Goal: Task Accomplishment & Management: Manage account settings

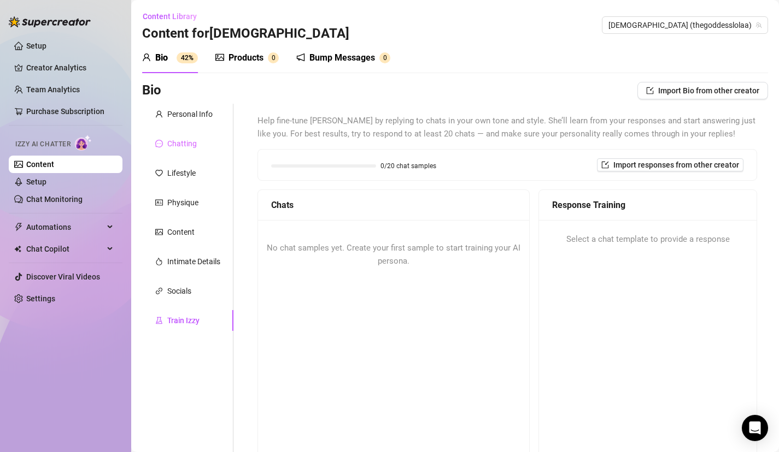
click at [201, 146] on div "Chatting" at bounding box center [187, 143] width 91 height 21
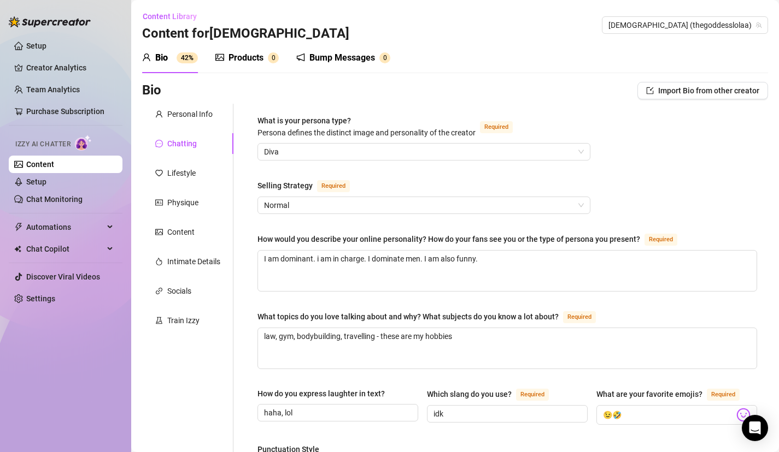
click at [329, 126] on div "What is your persona type? [PERSON_NAME] defines the distinct image and persona…" at bounding box center [366, 127] width 218 height 24
click at [329, 144] on input "What is your persona type? [PERSON_NAME] defines the distinct image and persona…" at bounding box center [419, 152] width 310 height 16
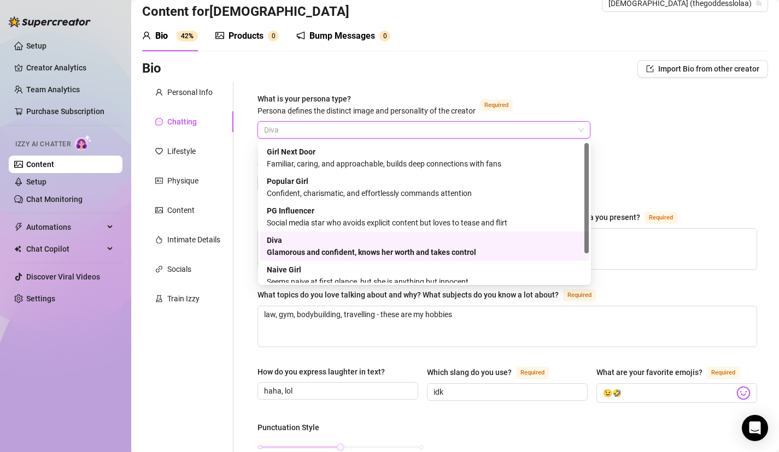
click at [318, 250] on div "Glamorous and confident, knows her worth and takes control" at bounding box center [424, 252] width 315 height 12
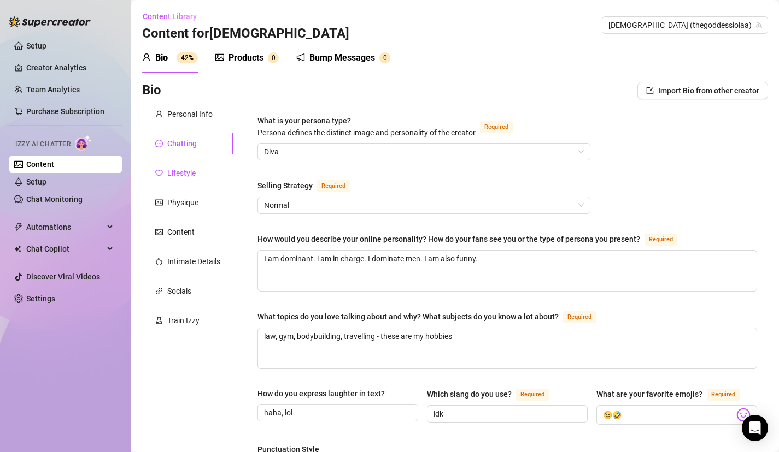
click at [187, 178] on div "Lifestyle" at bounding box center [181, 173] width 28 height 12
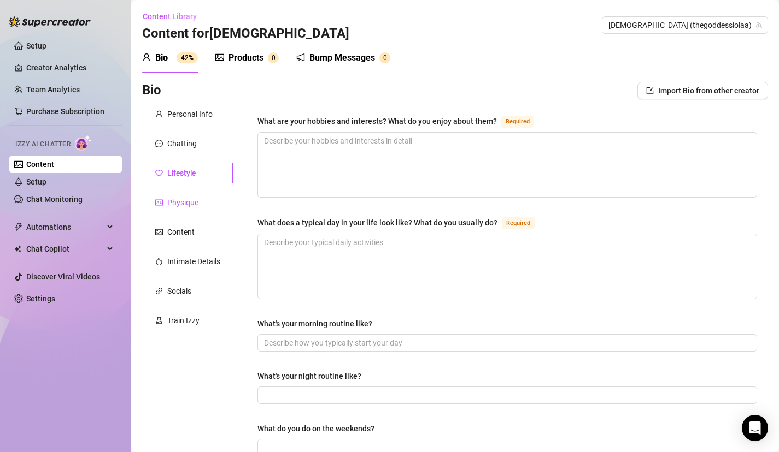
click at [187, 205] on div "Physique" at bounding box center [182, 203] width 31 height 12
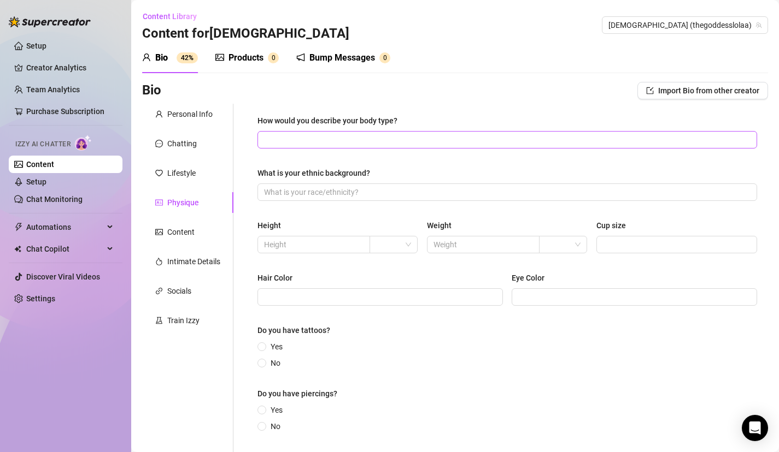
click at [350, 146] on span at bounding box center [506, 139] width 499 height 17
type input "curvy, muscular"
click at [338, 195] on input "What is your ethnic background?" at bounding box center [506, 192] width 484 height 12
type input "Half portuguese, half [DEMOGRAPHIC_DATA]"
click at [341, 251] on span at bounding box center [313, 244] width 113 height 17
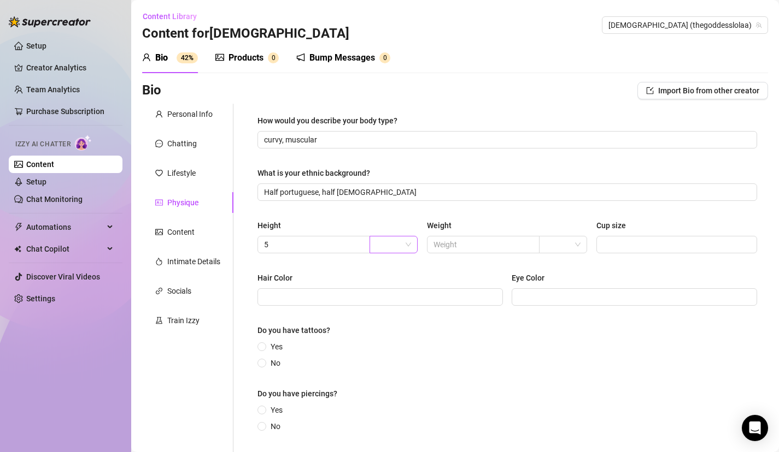
click at [378, 247] on input "search" at bounding box center [388, 245] width 25 height 16
click at [390, 282] on div "ft" at bounding box center [393, 284] width 31 height 12
click at [443, 240] on input "text" at bounding box center [481, 245] width 97 height 12
click at [347, 245] on input "5" at bounding box center [312, 245] width 97 height 12
type input "5,6"
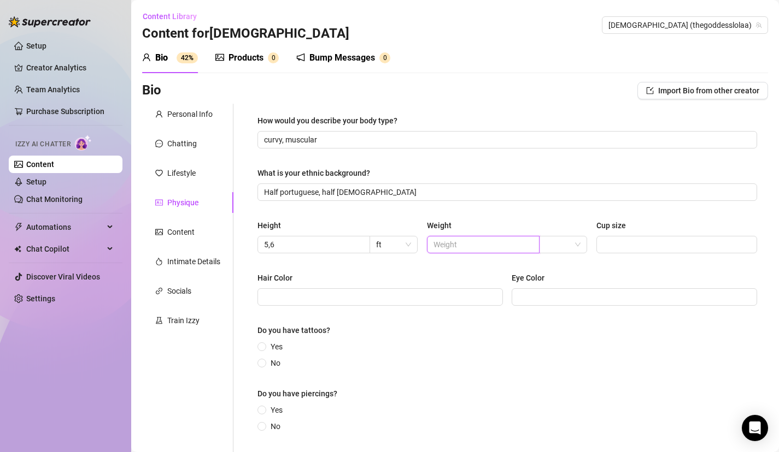
click at [508, 245] on input "text" at bounding box center [481, 245] width 97 height 12
type input "78"
click at [667, 243] on input "Cup size" at bounding box center [675, 245] width 145 height 12
click at [597, 246] on span at bounding box center [676, 244] width 161 height 17
click at [575, 246] on span at bounding box center [562, 245] width 35 height 16
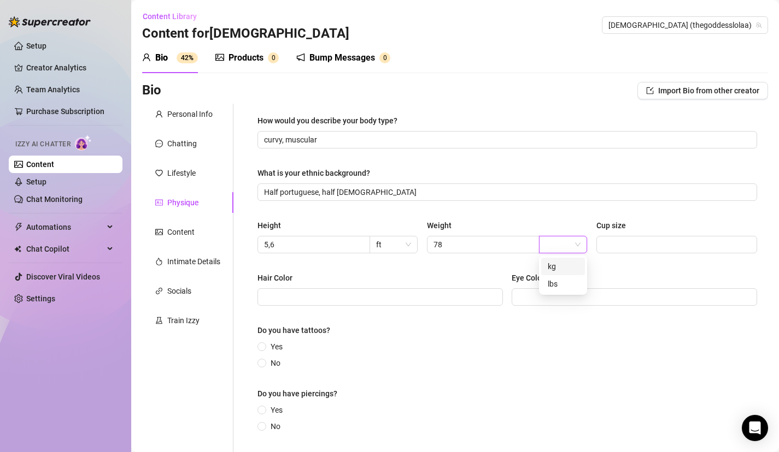
click at [568, 272] on div "kg" at bounding box center [562, 267] width 31 height 12
click at [616, 255] on div "Height 5,6 ft Weight 78 kg Cup size" at bounding box center [506, 242] width 499 height 44
click at [617, 253] on span at bounding box center [676, 244] width 161 height 17
type input "E"
click at [402, 276] on div "Hair Color" at bounding box center [379, 280] width 245 height 16
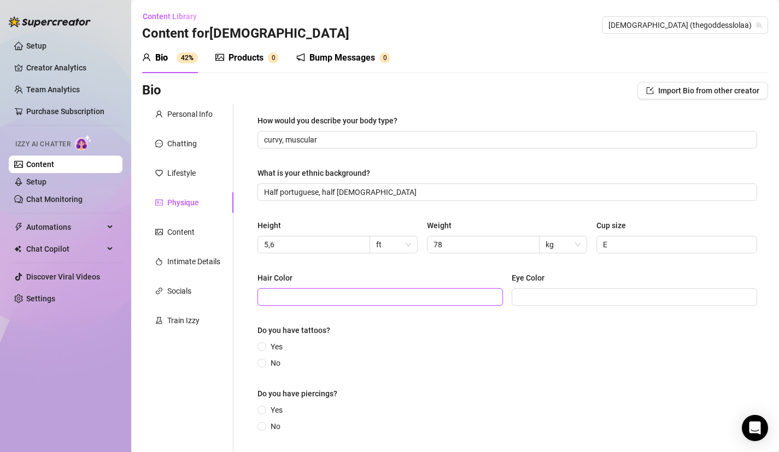
click at [406, 292] on input "Hair Color" at bounding box center [379, 297] width 230 height 12
type input "brunette"
click at [579, 298] on input "Eye Color" at bounding box center [633, 297] width 230 height 12
type input "blue"
click at [268, 346] on span "Yes" at bounding box center [276, 347] width 21 height 12
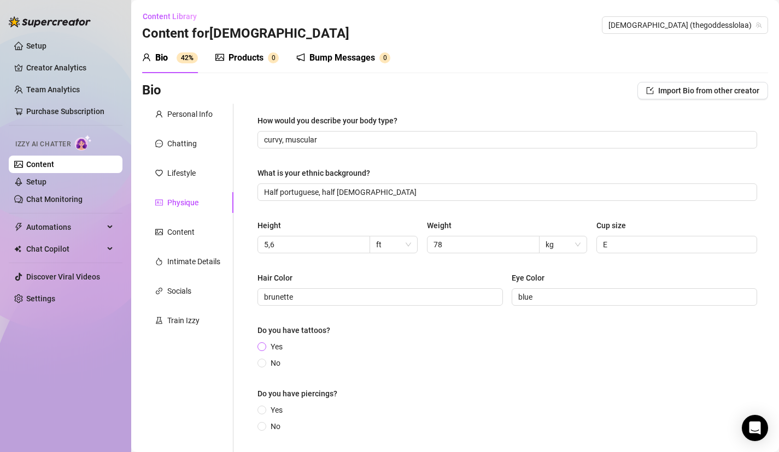
click at [264, 346] on input "Yes" at bounding box center [262, 347] width 4 height 7
radio input "true"
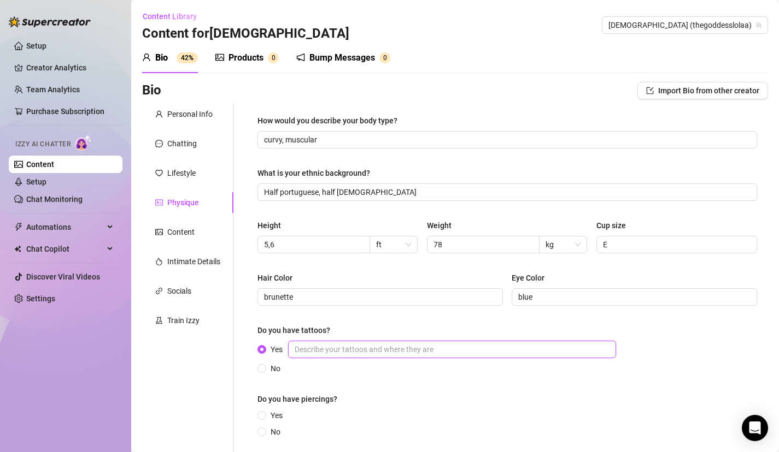
click at [384, 347] on input "Yes" at bounding box center [452, 349] width 328 height 17
type input "right wrist - mandala, left thigh - rose, ribcage - flower, right ankle - rope"
click at [264, 434] on span at bounding box center [261, 432] width 9 height 9
click at [263, 438] on label "No" at bounding box center [270, 432] width 27 height 12
click at [263, 437] on input "No" at bounding box center [262, 432] width 4 height 7
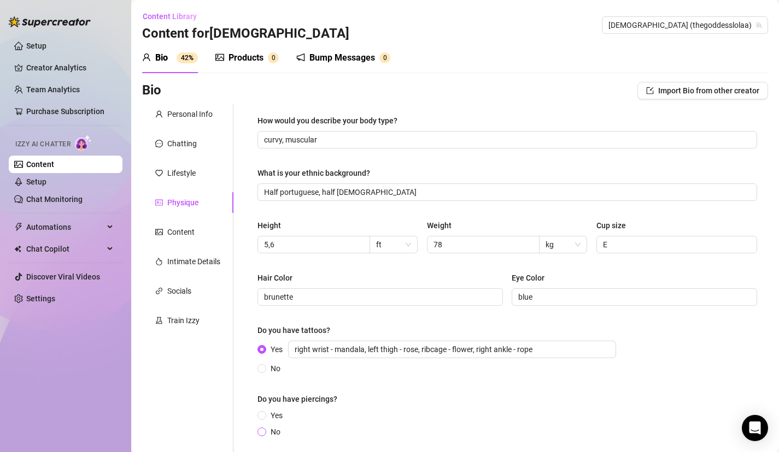
radio input "true"
click at [556, 341] on input "right wrist - mandala, left thigh - rose, ribcage - flower, right ankle - rope" at bounding box center [452, 349] width 328 height 17
click at [553, 350] on input "right wrist - mandala, left thigh - rose, ribcage - flower, right ankle - rope" at bounding box center [452, 349] width 328 height 17
click at [697, 341] on div "Yes right wrist - mandala, left thigh - rose, ribcage - flower, right ankle - r…" at bounding box center [506, 358] width 499 height 34
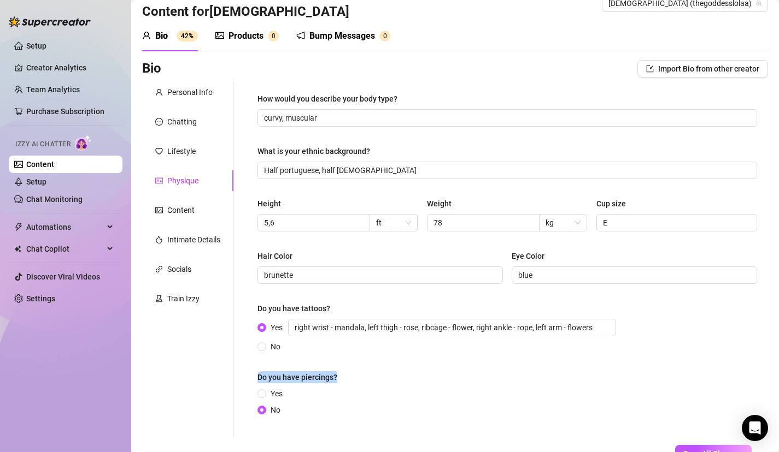
click at [694, 372] on div "Do you have piercings?" at bounding box center [506, 380] width 499 height 16
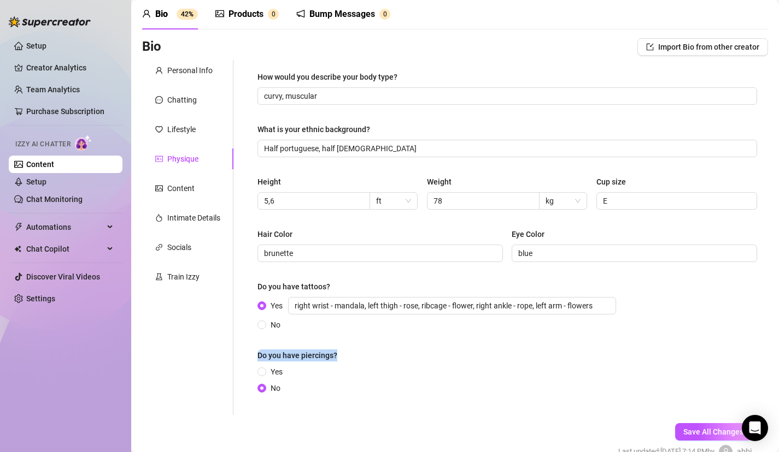
scroll to position [66, 0]
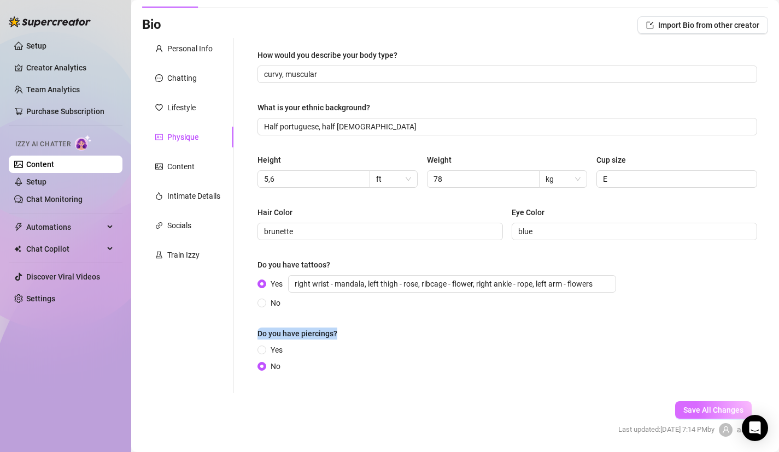
click at [718, 410] on span "Save All Changes" at bounding box center [713, 410] width 60 height 9
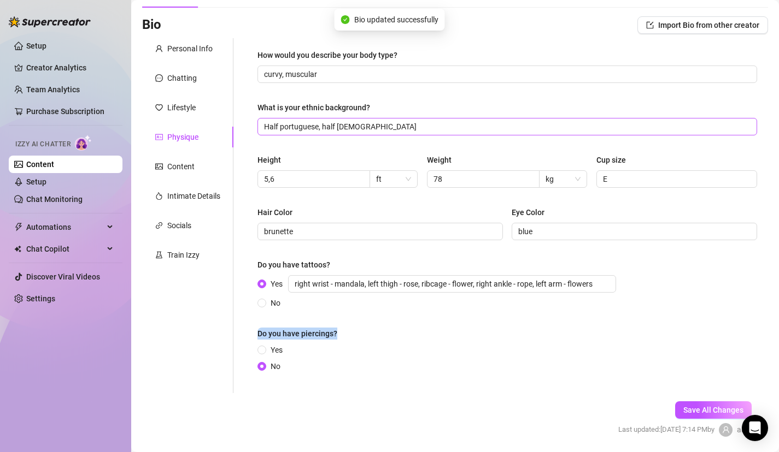
type input "right wrist - mandala, left thigh - rose, ribcage - flower, right ankle - rope,…"
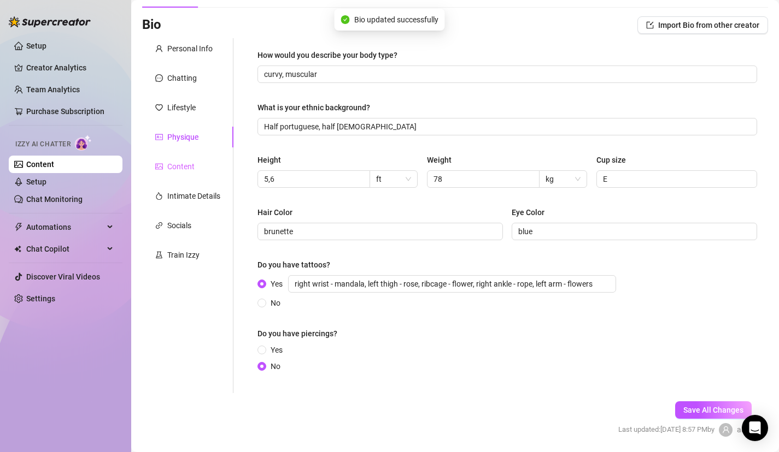
click at [197, 167] on div "Content" at bounding box center [187, 166] width 91 height 21
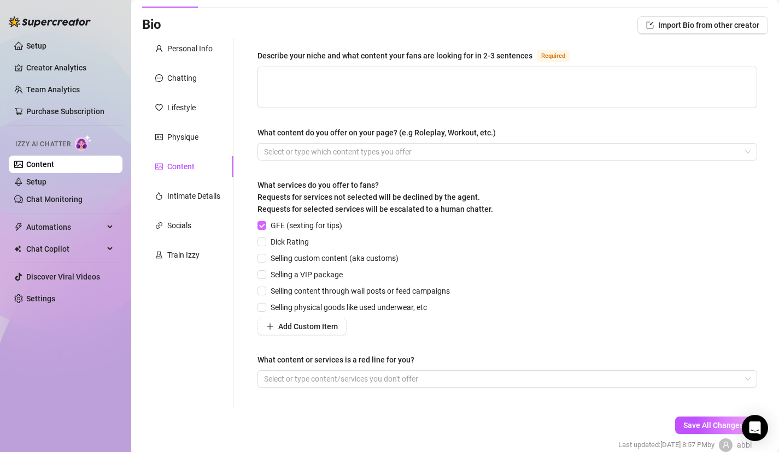
click at [268, 224] on span "GFE (sexting for tips)" at bounding box center [306, 226] width 80 height 12
click at [265, 224] on input "GFE (sexting for tips)" at bounding box center [261, 225] width 8 height 8
checkbox input "false"
click at [261, 239] on input "Dick Rating" at bounding box center [261, 242] width 8 height 8
checkbox input "true"
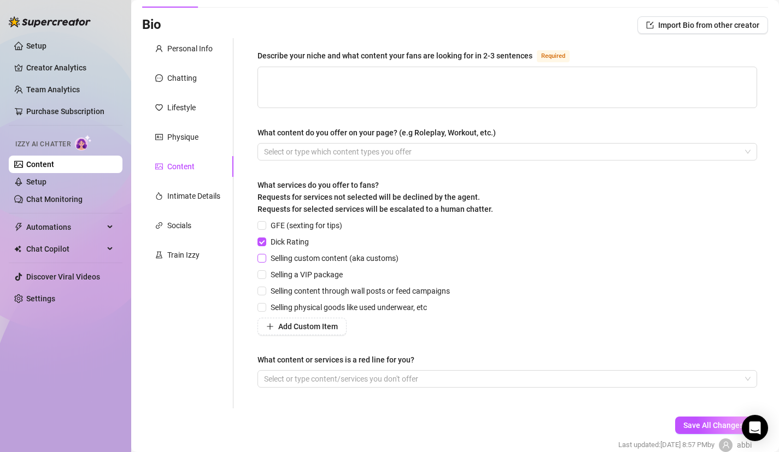
click at [266, 261] on span at bounding box center [261, 258] width 9 height 9
click at [265, 261] on input "Selling custom content (aka customs)" at bounding box center [261, 258] width 8 height 8
checkbox input "true"
click at [273, 295] on span "Selling content through wall posts or feed campaigns" at bounding box center [360, 291] width 188 height 12
click at [265, 294] on input "Selling content through wall posts or feed campaigns" at bounding box center [261, 291] width 8 height 8
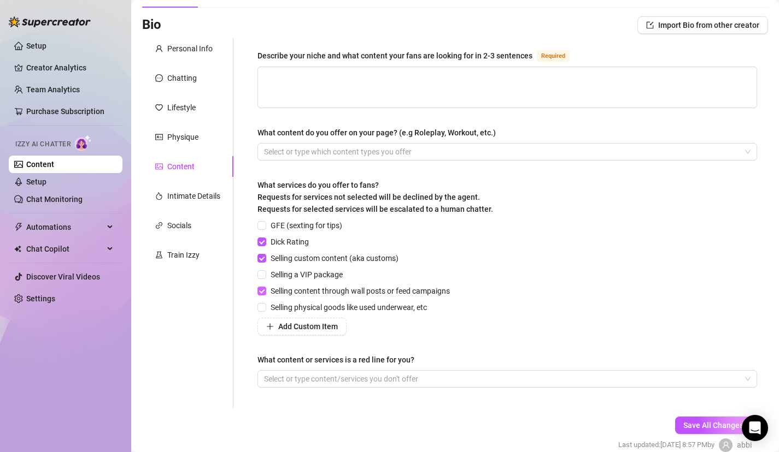
click at [267, 292] on span "Selling content through wall posts or feed campaigns" at bounding box center [360, 291] width 188 height 12
click at [265, 292] on input "Selling content through wall posts or feed campaigns" at bounding box center [261, 291] width 8 height 8
click at [264, 292] on span at bounding box center [261, 291] width 9 height 9
click at [263, 294] on span at bounding box center [261, 291] width 9 height 9
click at [263, 294] on input "Selling content through wall posts or feed campaigns" at bounding box center [261, 291] width 8 height 8
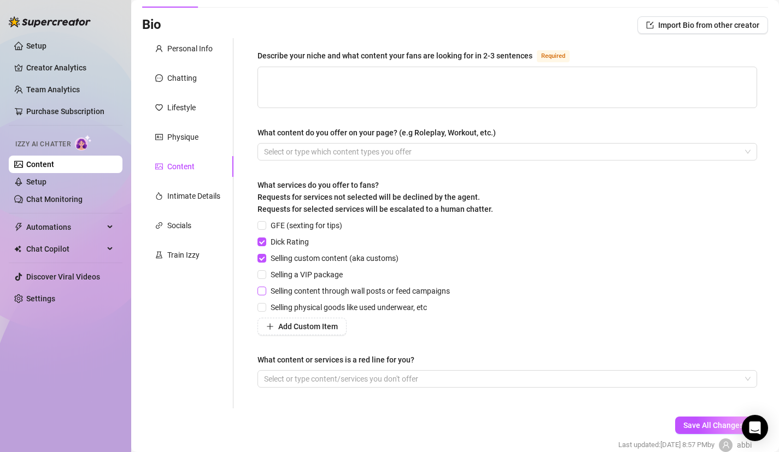
checkbox input "true"
click at [269, 325] on icon "plus" at bounding box center [270, 327] width 8 height 8
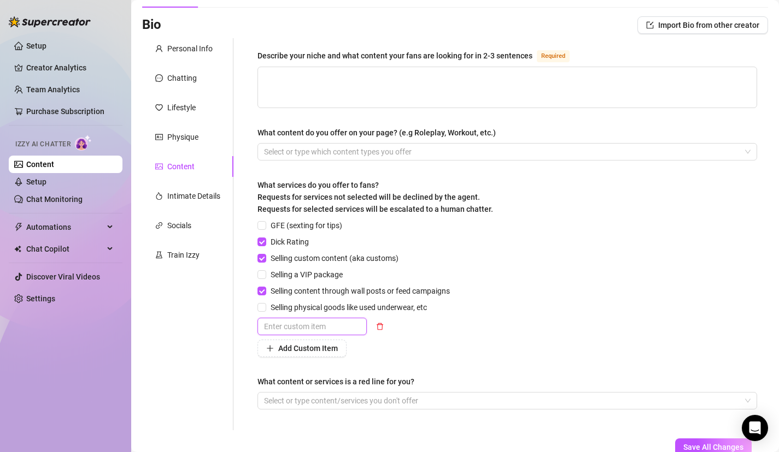
click at [280, 328] on input "text" at bounding box center [311, 326] width 109 height 17
click at [379, 326] on icon "delete" at bounding box center [380, 327] width 8 height 8
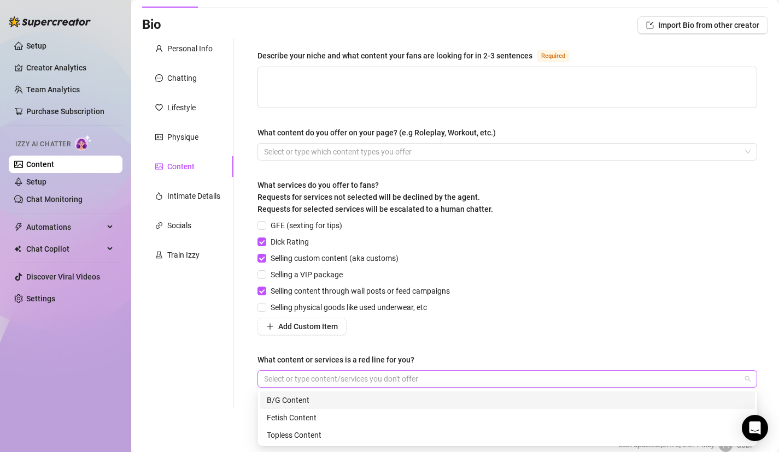
click at [373, 372] on div at bounding box center [502, 379] width 484 height 15
click at [359, 397] on div "B/G Content" at bounding box center [507, 400] width 481 height 12
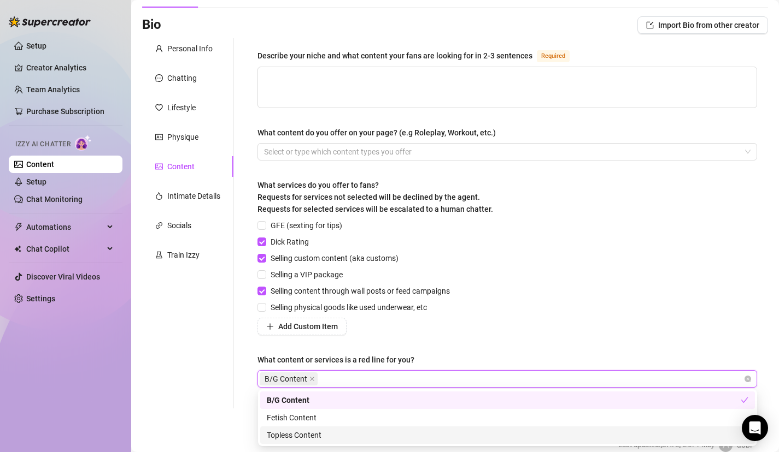
click at [341, 436] on div "Topless Content" at bounding box center [507, 435] width 481 height 12
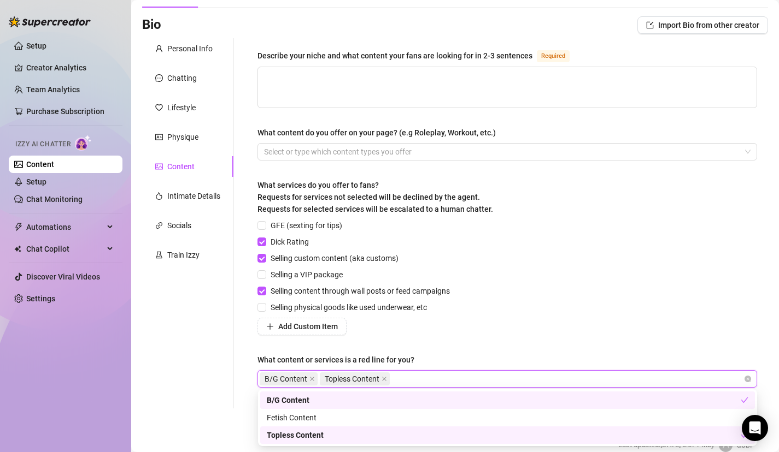
click at [409, 355] on div "What content or services is a red line for you?" at bounding box center [335, 360] width 157 height 12
click at [394, 373] on input "What content or services is a red line for you?" at bounding box center [393, 379] width 2 height 13
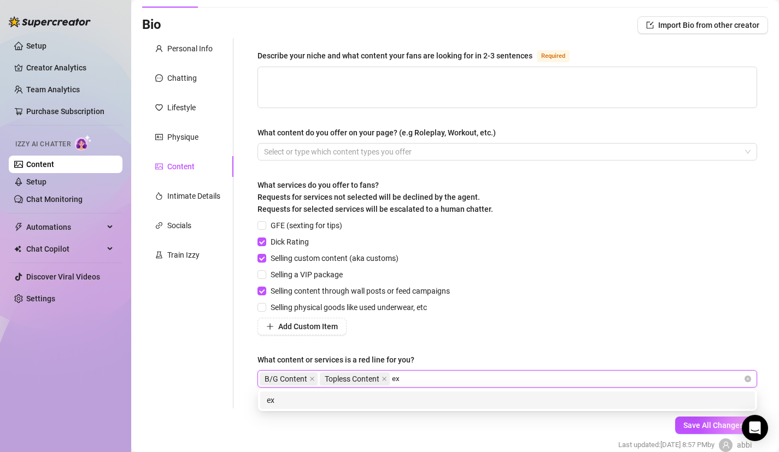
type input "e"
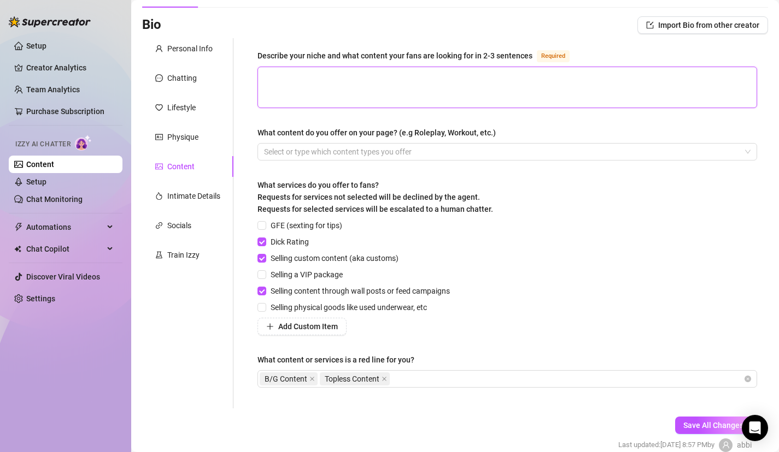
click at [378, 86] on textarea "Describe your niche and what content your fans are looking for in 2-3 sentences…" at bounding box center [507, 87] width 498 height 40
type textarea "I"
type textarea "I a"
type textarea "I am"
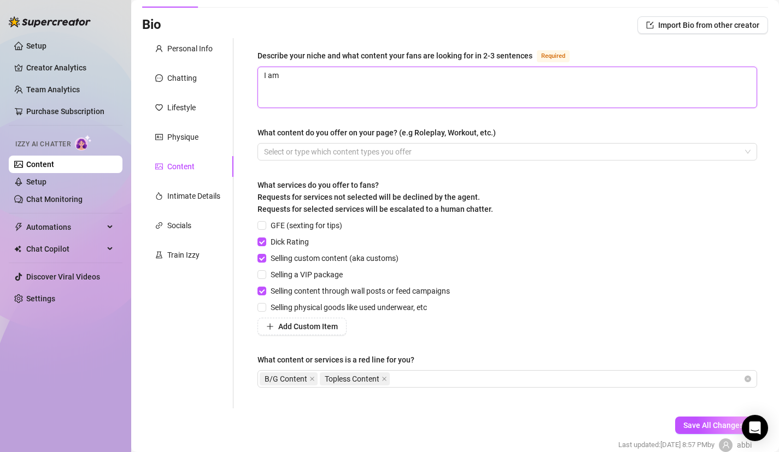
type textarea "I am a"
type textarea "I am a f"
type textarea "I am a fi"
type textarea "I am a fin"
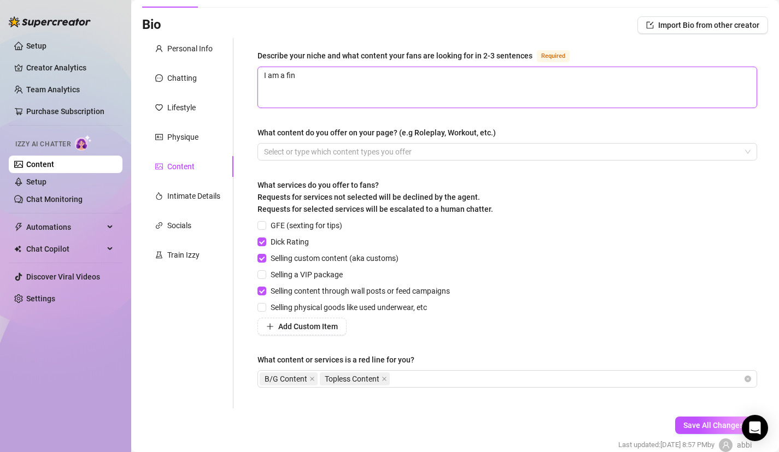
type textarea "I am a fina"
type textarea "I am a [PERSON_NAME]"
type textarea "I am a financ"
type textarea "I am a financi"
type textarea "I am a financia"
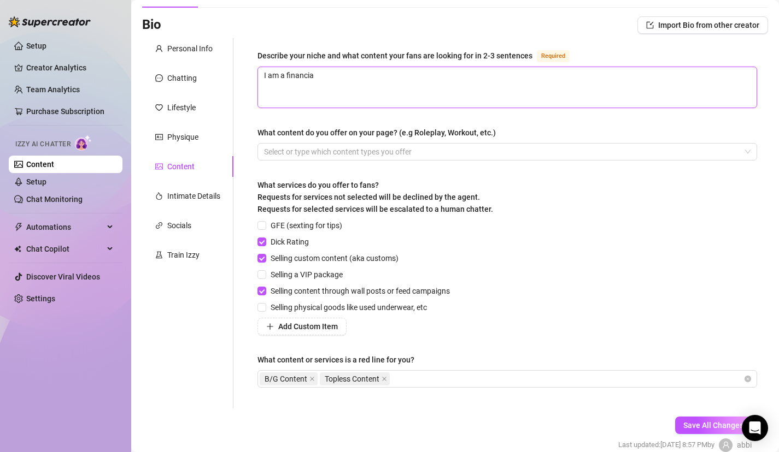
type textarea "I am a financial"
type textarea "I am a financial d"
type textarea "I am a financial do"
type textarea "I am a financial dom"
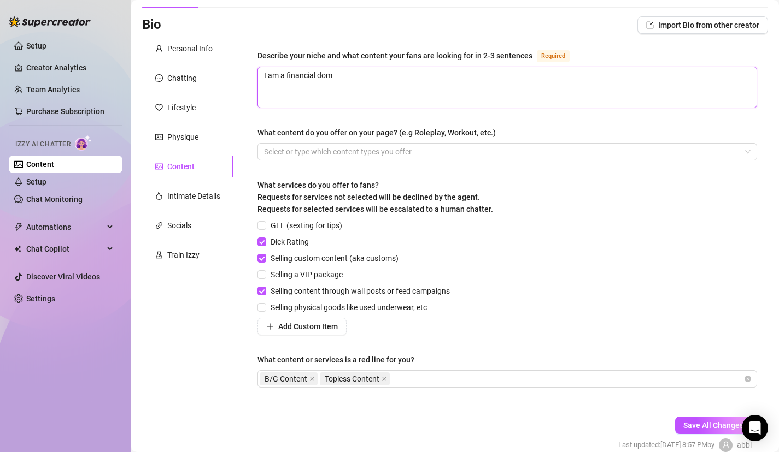
type textarea "I am a financial domi"
type textarea "I am a financial [PERSON_NAME]"
type textarea "I am a financial domina"
type textarea "I am a financial dominat"
type textarea "I am a financial dominatr"
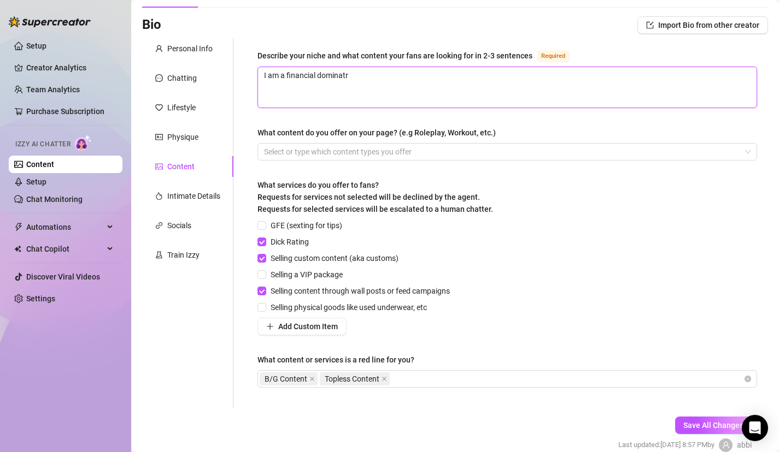
type textarea "I am a financial dominatri"
type textarea "I am a financial dominatrix"
type textarea "I am a financial dominatrix."
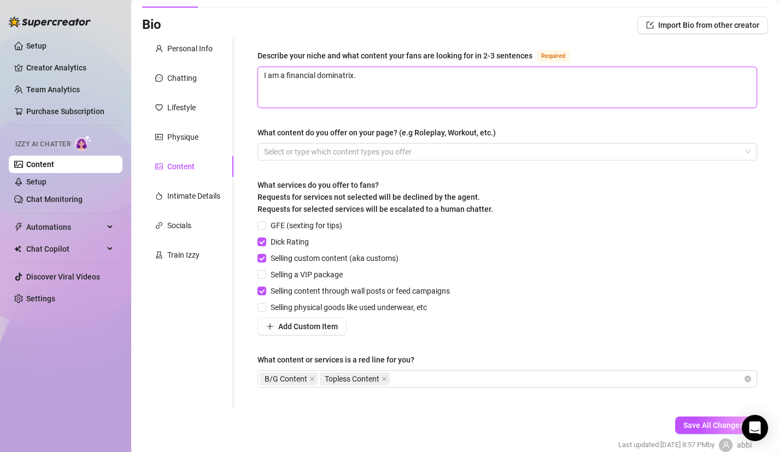
type textarea "I am a financial dominatrix"
type textarea "I am a financial dominatrix,"
type textarea "I am a financial dominatrix, f"
type textarea "I am a financial dominatrix, fo"
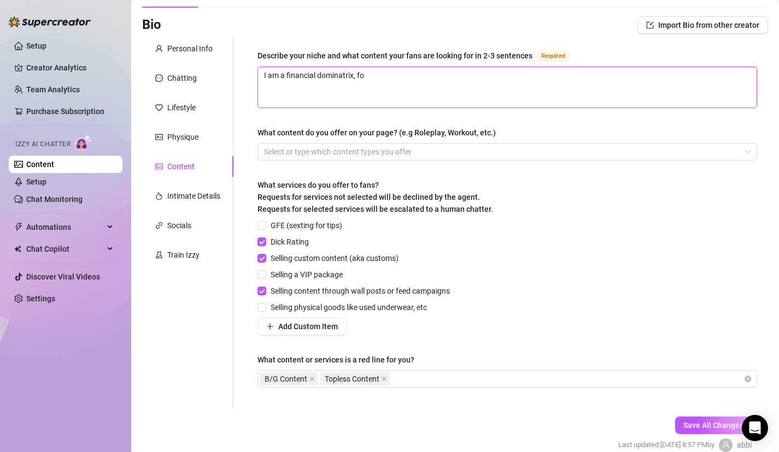
type textarea "I am a financial dominatrix, foo"
type textarea "I am a financial dominatrix, foot"
type textarea "I am a financial dominatrix, foot m"
type textarea "I am a financial dominatrix, foot mo"
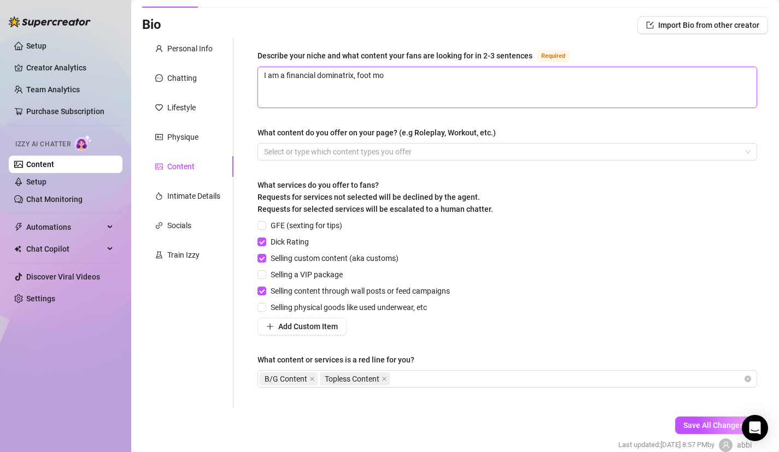
type textarea "I am a financial dominatrix, foot mod"
type textarea "I am a financial dominatrix, foot mode"
type textarea "I am a financial dominatrix, foot model"
type textarea "I am a financial dominatrix, foot model,"
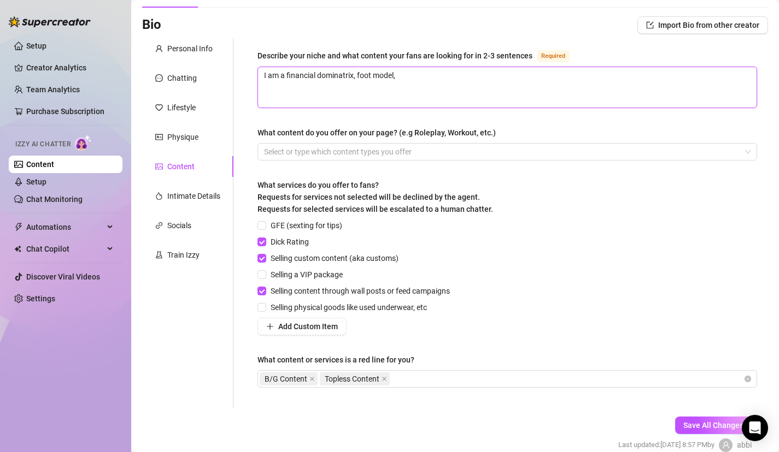
type textarea "I am a financial dominatrix, foot model,"
type textarea "I am a financial dominatrix, foot model"
type textarea "I am a financial dominatrix, foot model."
type textarea "I am a financial dominatrix, foot model. M"
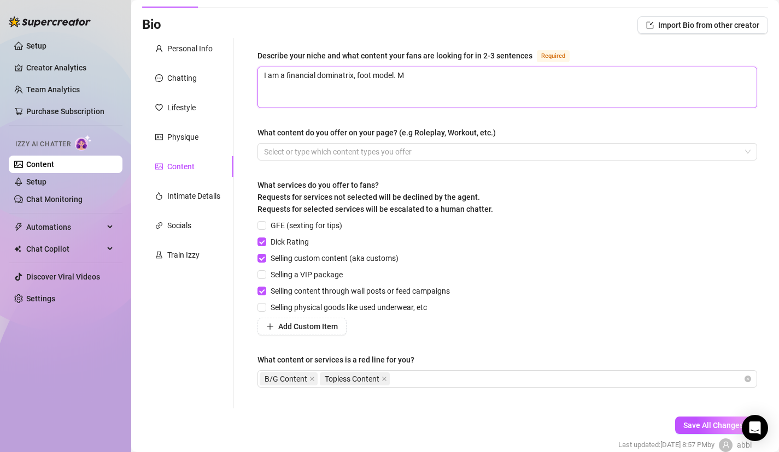
type textarea "I am a financial dominatrix, foot model. My"
type textarea "I am a financial dominatrix, foot model. M"
type textarea "I am a financial dominatrix, foot model. My"
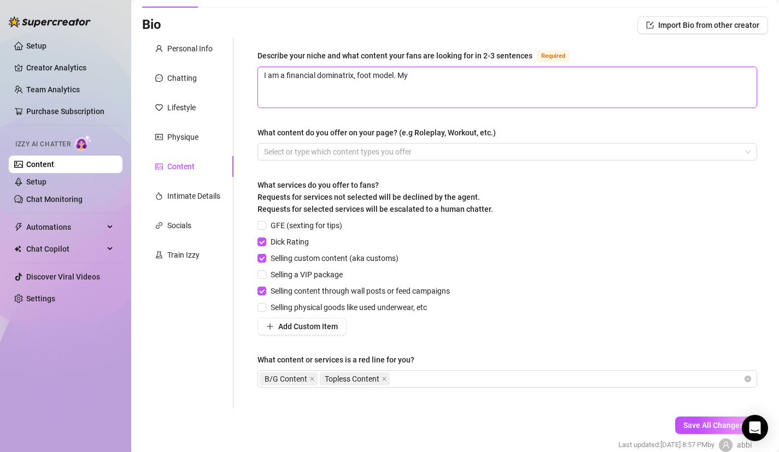
type textarea "I am a financial dominatrix, foot model. My"
type textarea "I am a financial dominatrix, foot model. My f"
type textarea "I am a financial dominatrix, foot model. My fa"
type textarea "I am a financial dominatrix, foot model. My fan"
type textarea "I am a financial dominatrix, foot model. My fans"
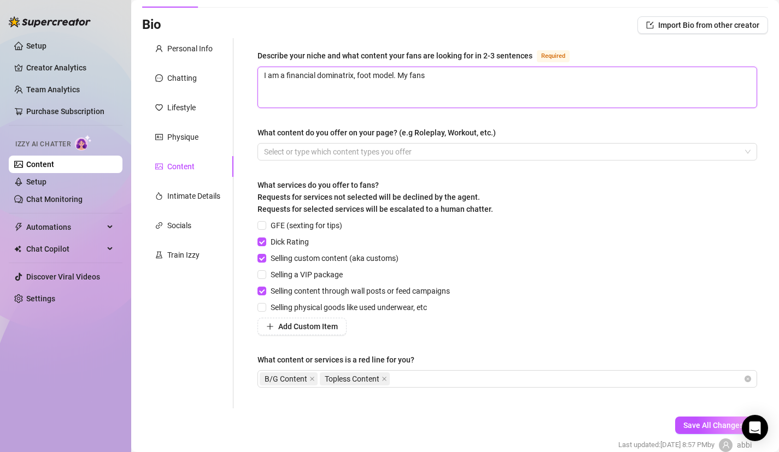
type textarea "I am a financial dominatrix, foot model. My fans"
type textarea "I am a financial dominatrix, foot model. My fans l"
type textarea "I am a financial dominatrix, foot model. My fans lo"
type textarea "I am a financial dominatrix, foot model. My fans loo"
type textarea "I am a financial dominatrix, foot model. My fans look"
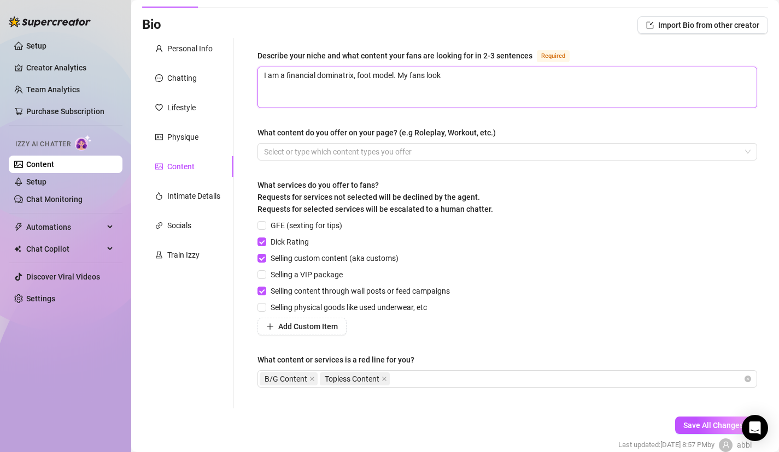
type textarea "I am a financial dominatrix, foot model. My fans look"
type textarea "I am a financial dominatrix, foot model. My fans look f"
type textarea "I am a financial dominatrix, foot model. My fans look fo"
type textarea "I am a financial dominatrix, foot model. My fans look for"
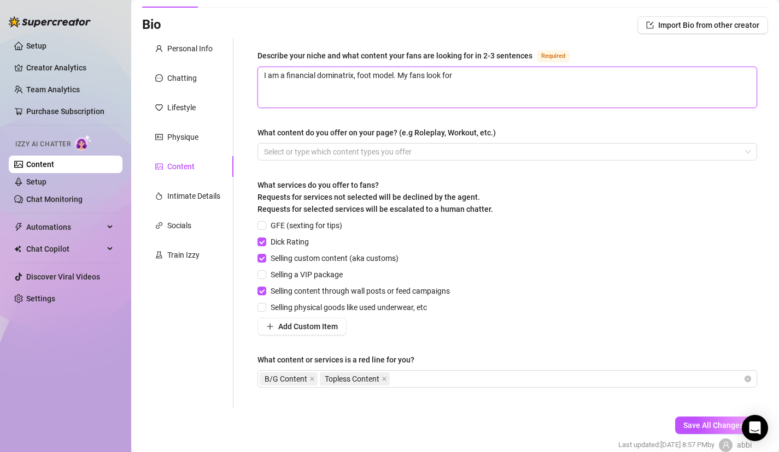
type textarea "I am a financial dominatrix, foot model. My fans look for f"
type textarea "I am a financial dominatrix, foot model. My fans look for f="
type textarea "I am a financial dominatrix, foot model. My fans look for f=d"
type textarea "I am a financial dominatrix, foot model. My fans look for f="
type textarea "I am a financial dominatrix, foot model. My fans look for f"
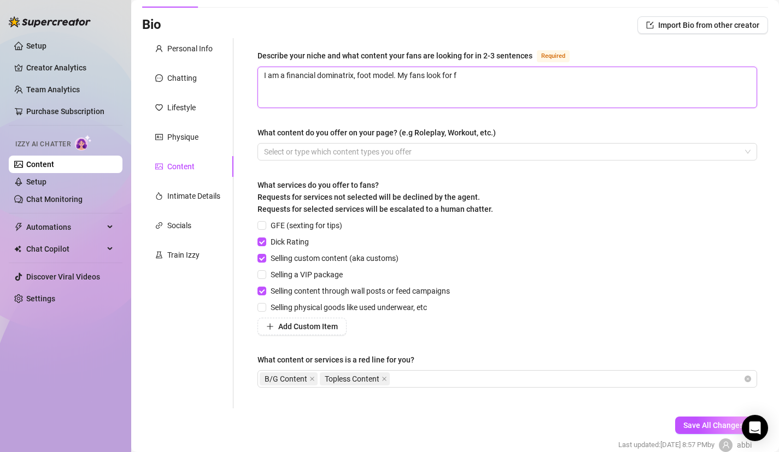
type textarea "I am a financial dominatrix, foot model. My fans look for"
type textarea "I am a financial dominatrix, foot model. My fans look for d"
type textarea "I am a financial dominatrix, foot model. My fans look for do"
type textarea "I am a financial dominatrix, foot model. My fans look for dom"
type textarea "I am a financial dominatrix, foot model. My fans look for domi"
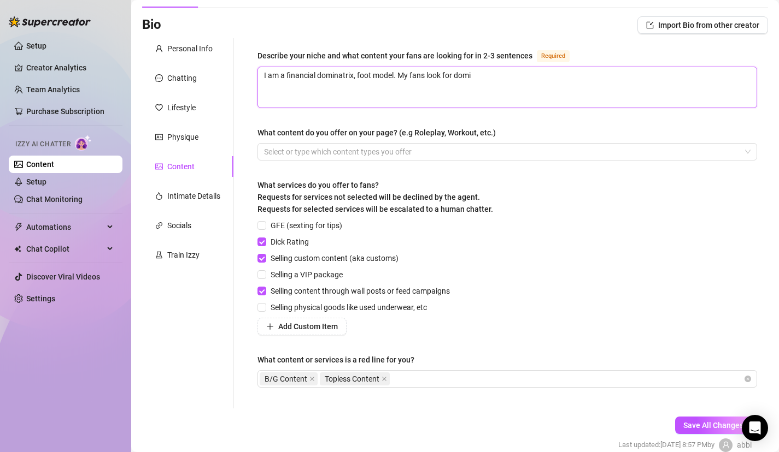
type textarea "I am a financial dominatrix, foot model. My fans look for [PERSON_NAME]"
type textarea "I am a financial dominatrix, foot model. My fans look for domina"
type textarea "I am a financial dominatrix, foot model. My fans look for dominat"
type textarea "I am a financial dominatrix, foot model. My fans look for dominati"
type textarea "I am a financial dominatrix, foot model. My fans look for dominatio"
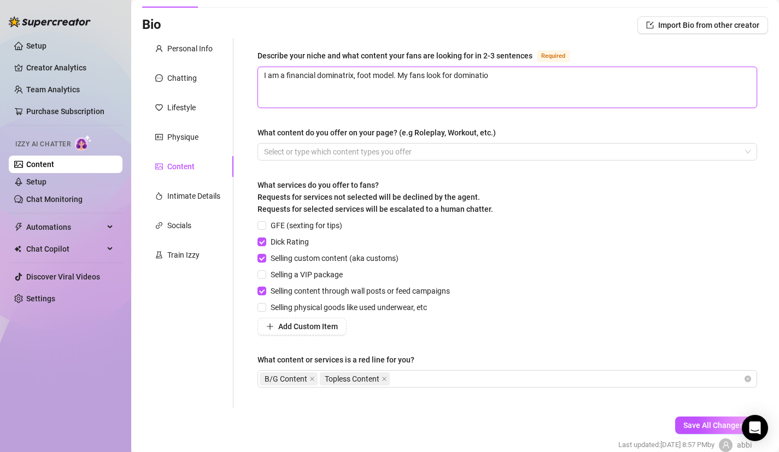
type textarea "I am a financial dominatrix, foot model. My fans look for domination"
type textarea "I am a financial dominatrix, foot model. My fans look for domination,"
type textarea "I am a financial dominatrix, foot model. My fans look for domination, h"
type textarea "I am a financial dominatrix, foot model. My fans look for domination, hu"
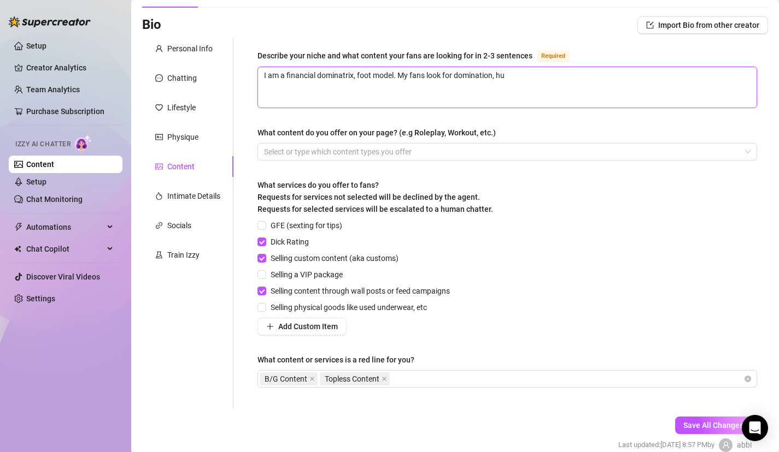
type textarea "I am a financial dominatrix, foot model. My fans look for domination, hum"
type textarea "I am a financial dominatrix, foot model. My fans look for domination, humi"
click at [340, 152] on div at bounding box center [502, 151] width 484 height 15
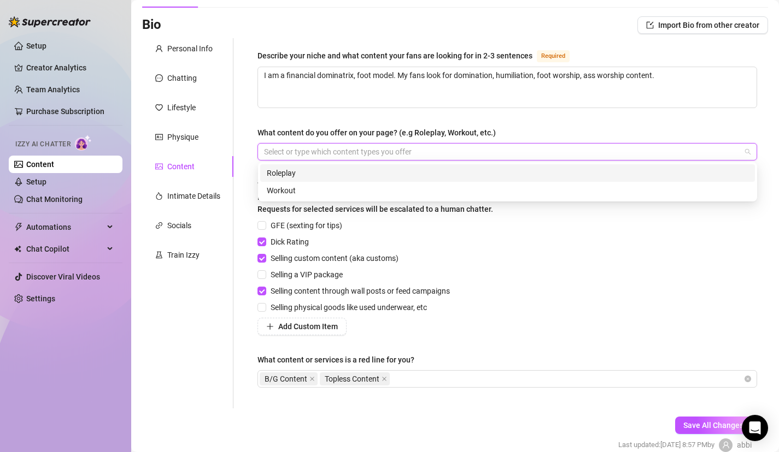
click at [343, 170] on div "Roleplay" at bounding box center [507, 173] width 481 height 12
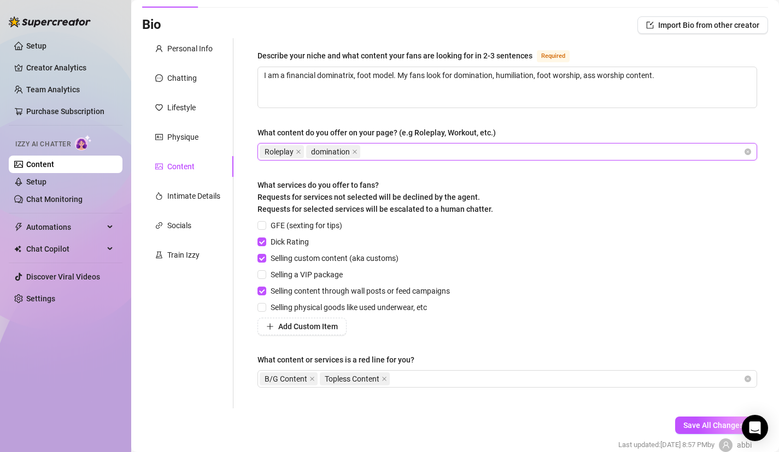
click at [380, 150] on div "Roleplay domination" at bounding box center [502, 151] width 484 height 15
click at [439, 416] on form "Personal Info Chatting Lifestyle Physique Content Intimate Details Socials Trai…" at bounding box center [455, 254] width 626 height 433
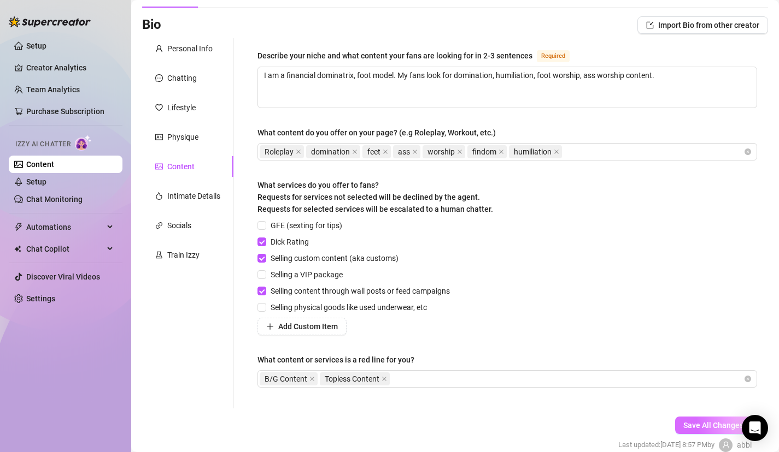
click at [717, 426] on span "Save All Changes" at bounding box center [713, 425] width 60 height 9
click at [197, 198] on div "Intimate Details" at bounding box center [193, 196] width 53 height 12
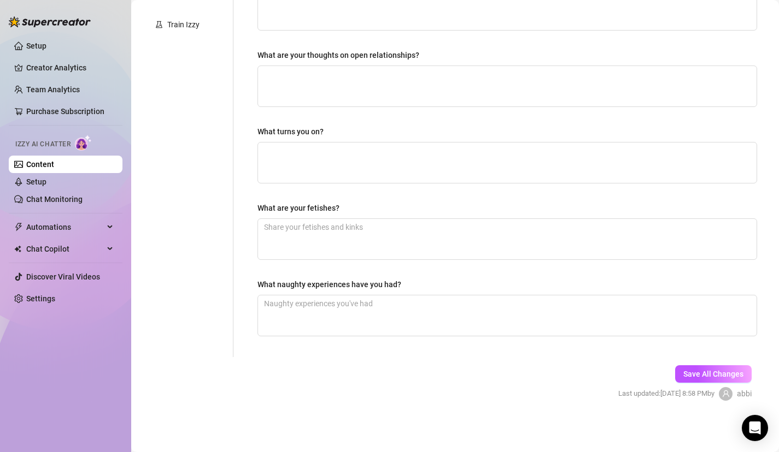
scroll to position [0, 0]
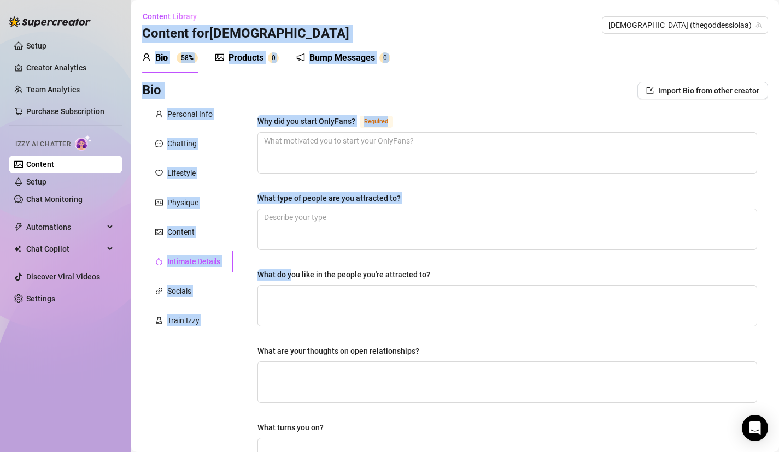
drag, startPoint x: 291, startPoint y: 216, endPoint x: 386, endPoint y: -76, distance: 307.7
click at [386, 0] on html "Setup Creator Analytics Team Analytics Purchase Subscription Izzy AI Chatter Co…" at bounding box center [389, 226] width 779 height 452
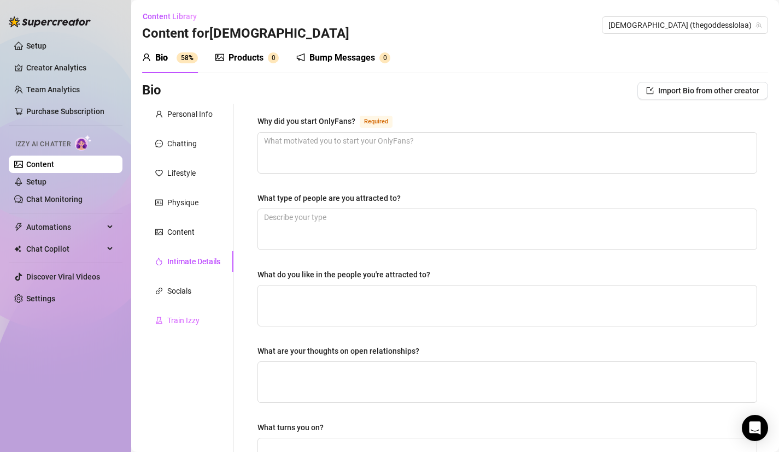
click at [206, 323] on div "Train Izzy" at bounding box center [187, 320] width 91 height 21
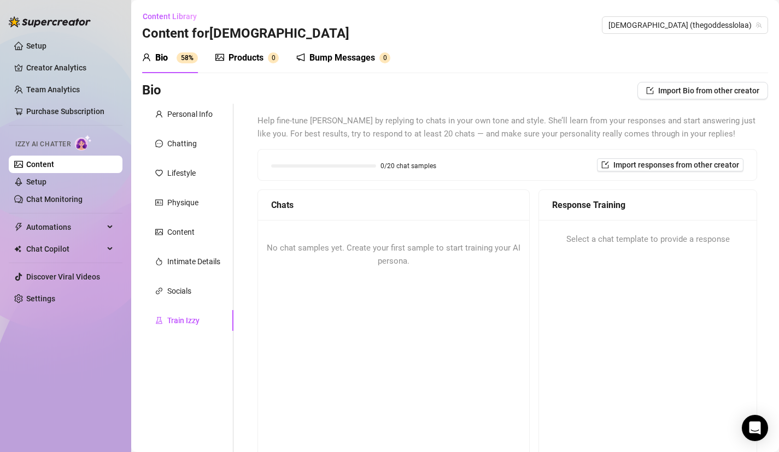
click at [594, 245] on span "Select a chat template to provide a response" at bounding box center [647, 239] width 163 height 13
click at [183, 287] on div "Socials" at bounding box center [179, 291] width 24 height 12
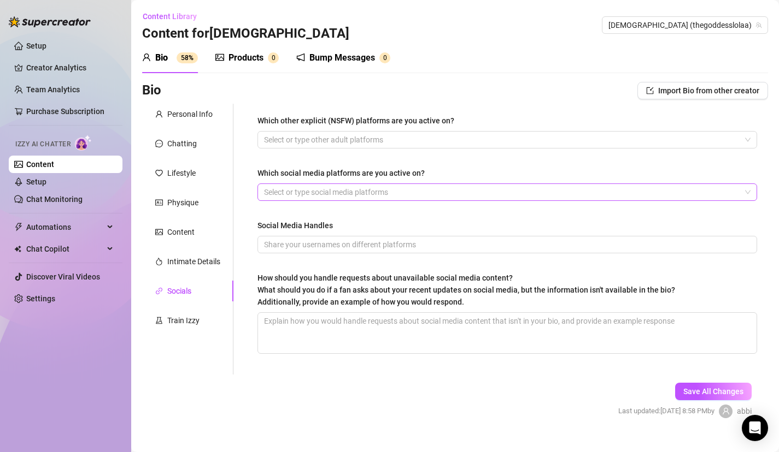
click at [359, 195] on div at bounding box center [502, 192] width 484 height 15
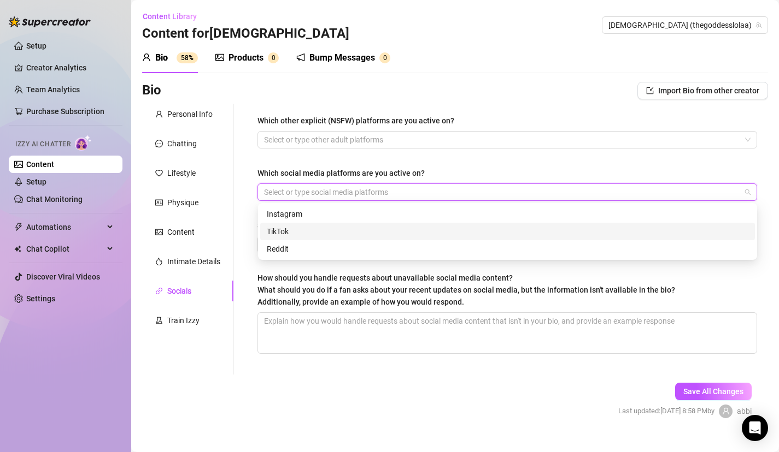
click at [341, 216] on div "Instagram" at bounding box center [507, 214] width 481 height 12
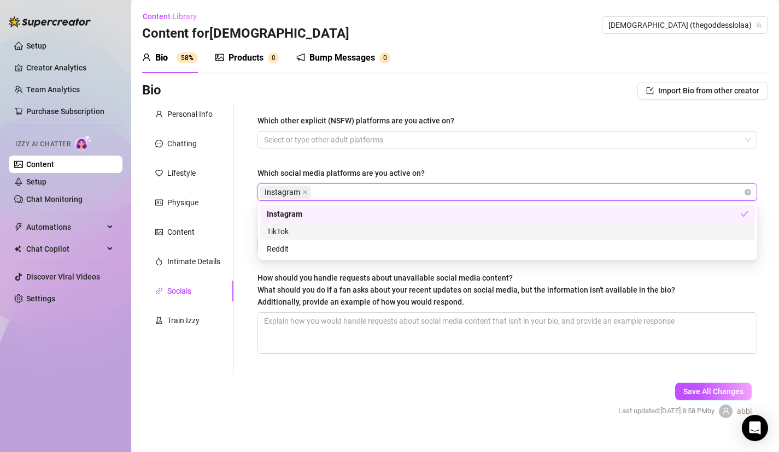
click at [335, 232] on div "TikTok" at bounding box center [507, 232] width 481 height 12
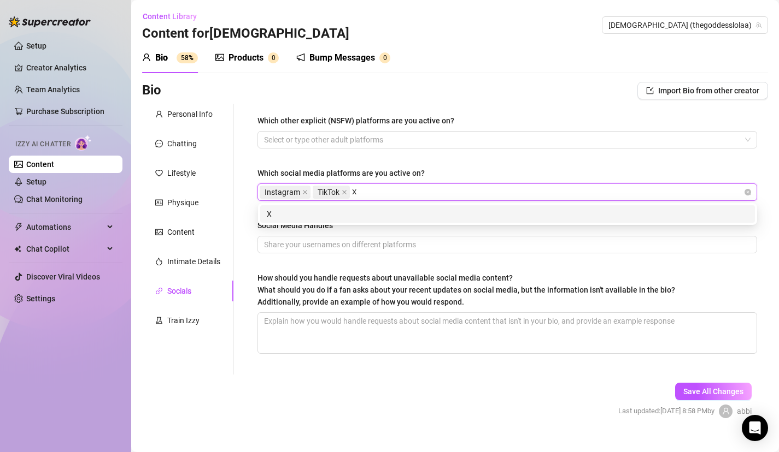
click at [322, 219] on div "X" at bounding box center [507, 214] width 481 height 12
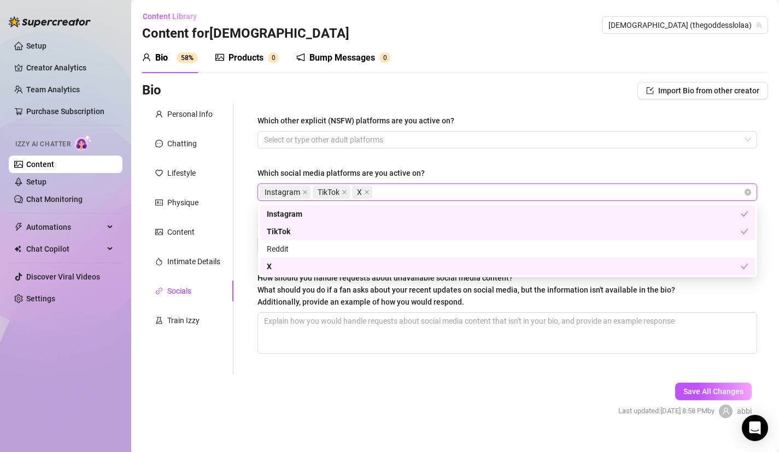
click at [328, 268] on div "X" at bounding box center [504, 267] width 474 height 12
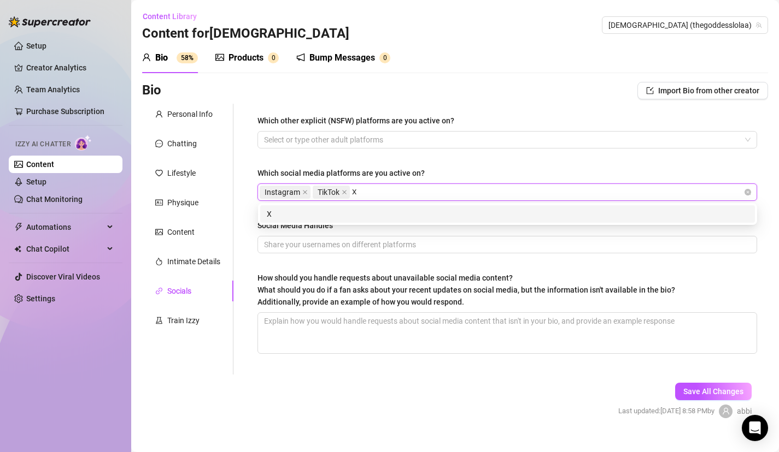
click at [328, 214] on div "X" at bounding box center [507, 214] width 481 height 12
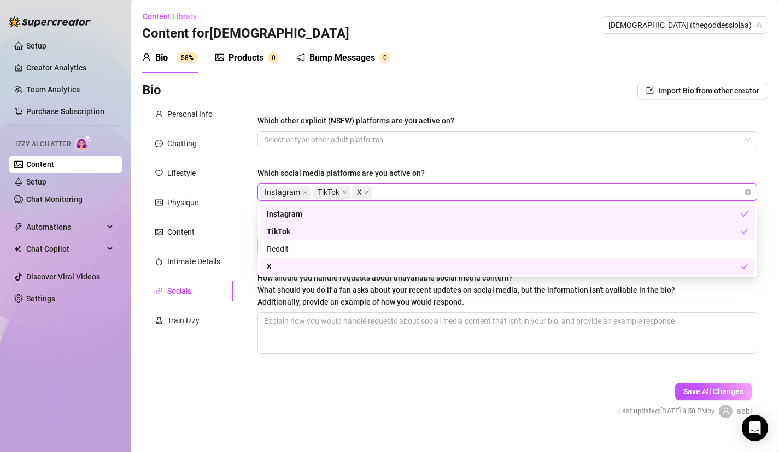
click at [346, 308] on div "How should you handle requests about unavailable social media content? What sho…" at bounding box center [506, 292] width 499 height 40
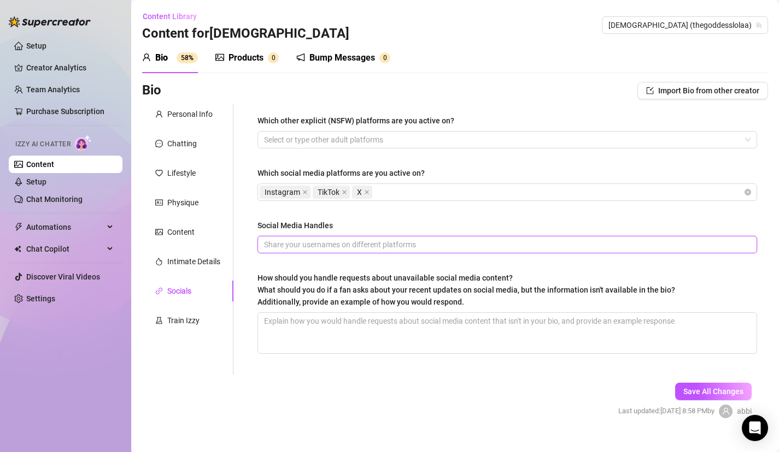
click at [350, 249] on input "Social Media Handles" at bounding box center [506, 245] width 484 height 12
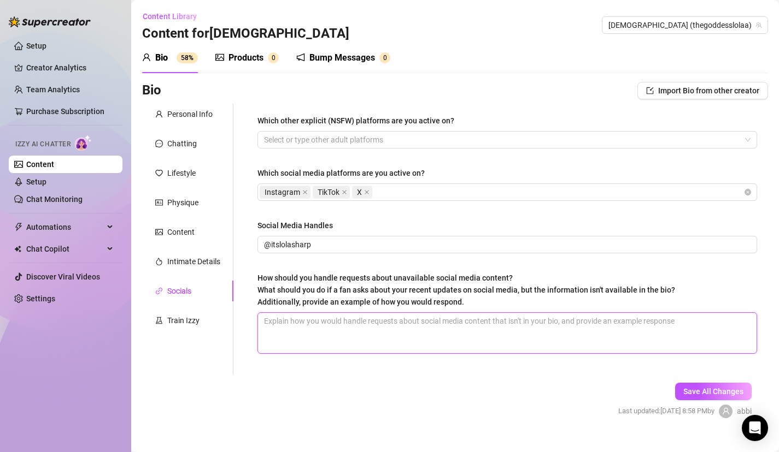
click at [357, 327] on textarea "How should you handle requests about unavailable social media content? What sho…" at bounding box center [507, 333] width 498 height 40
